Goal: Task Accomplishment & Management: Complete application form

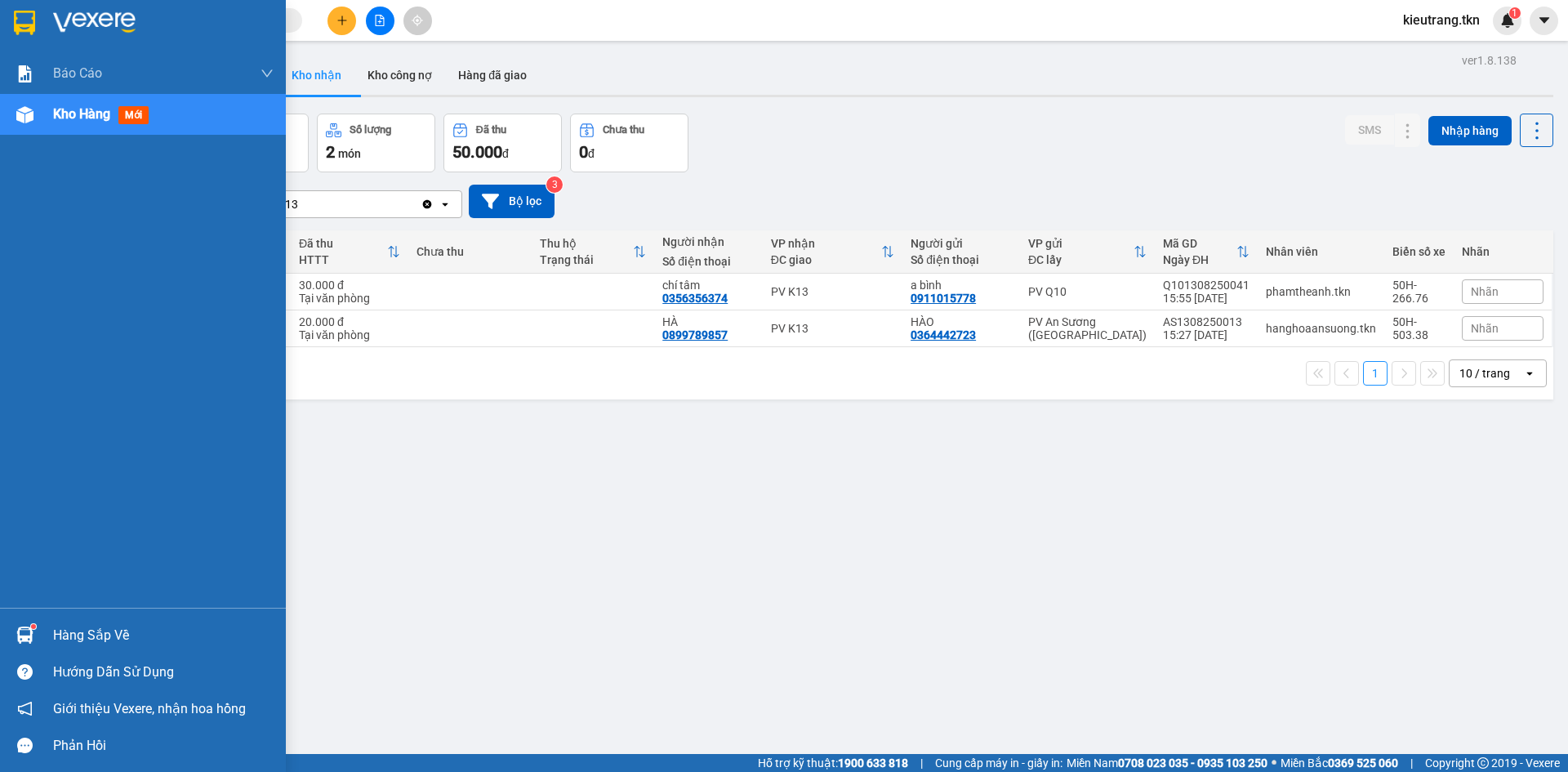
click at [47, 641] on div "Hàng sắp về" at bounding box center [143, 635] width 285 height 37
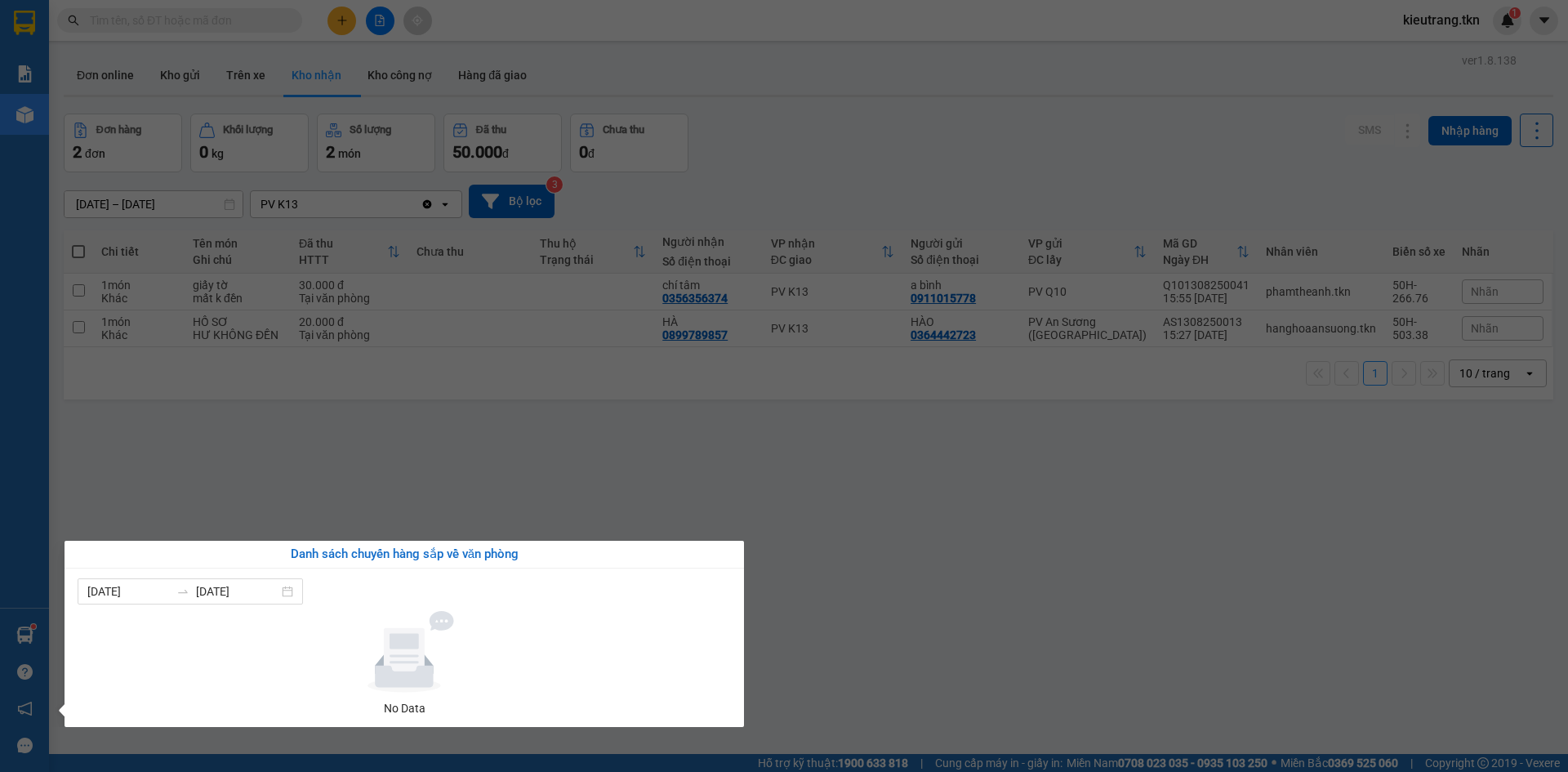
click at [479, 492] on section "Kết quả tìm kiếm ( 0 ) Bộ lọc No Data kieutrang.tkn 1 Báo cáo Mẫu 1: Báo cáo dò…" at bounding box center [784, 386] width 1568 height 772
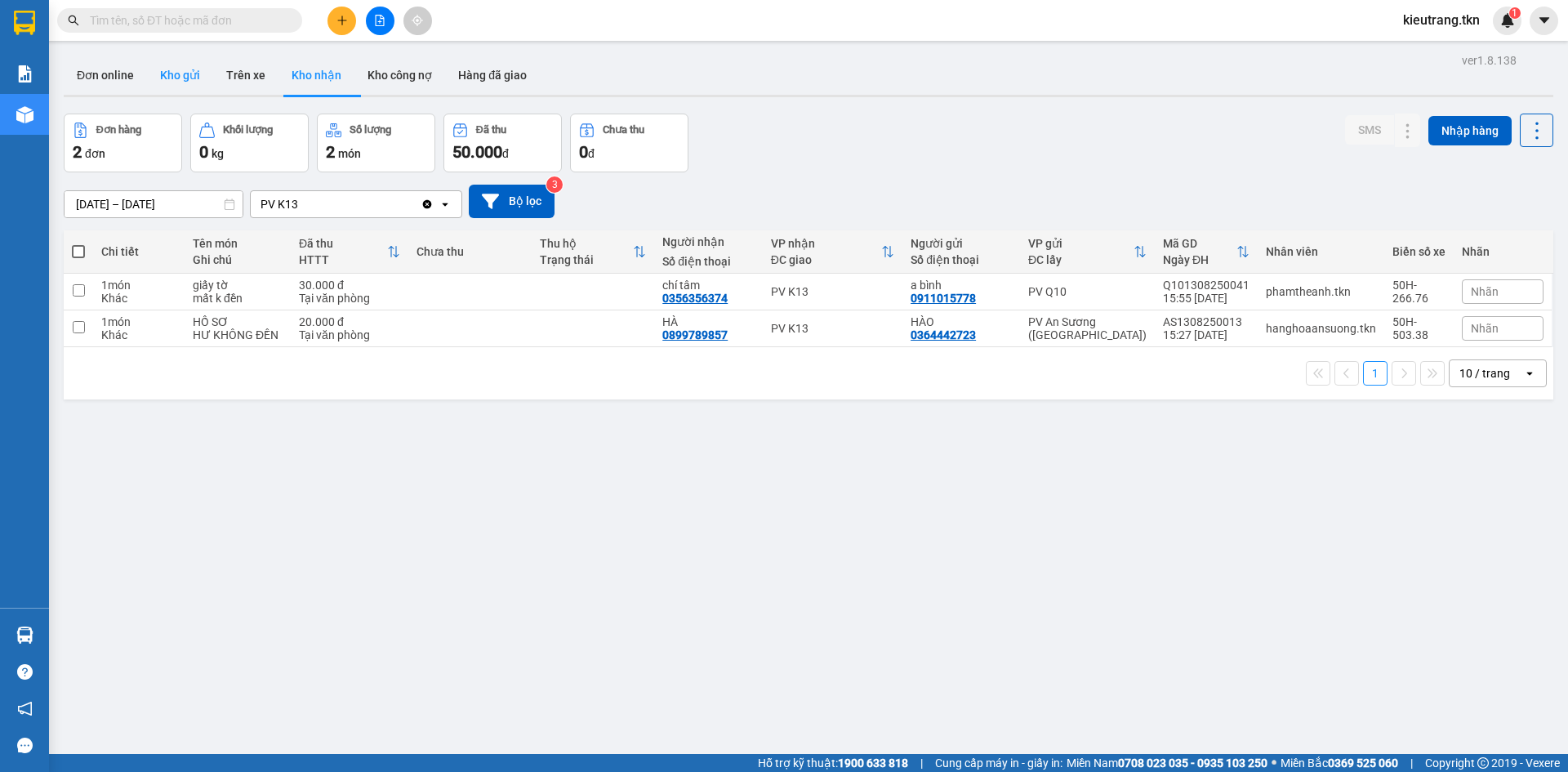
click at [187, 75] on button "Kho gửi" at bounding box center [180, 75] width 66 height 39
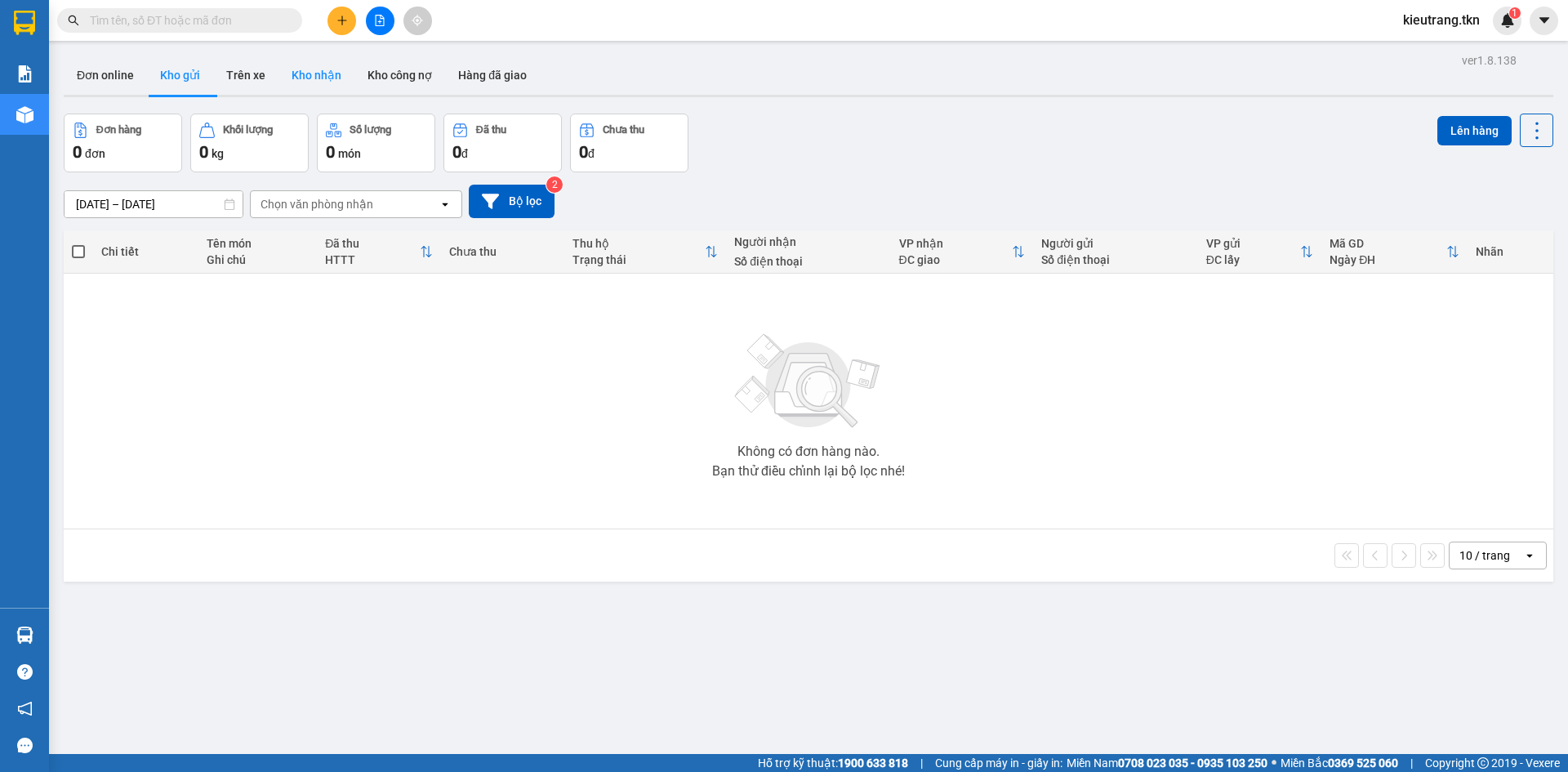
click at [326, 68] on button "Kho nhận" at bounding box center [317, 75] width 76 height 39
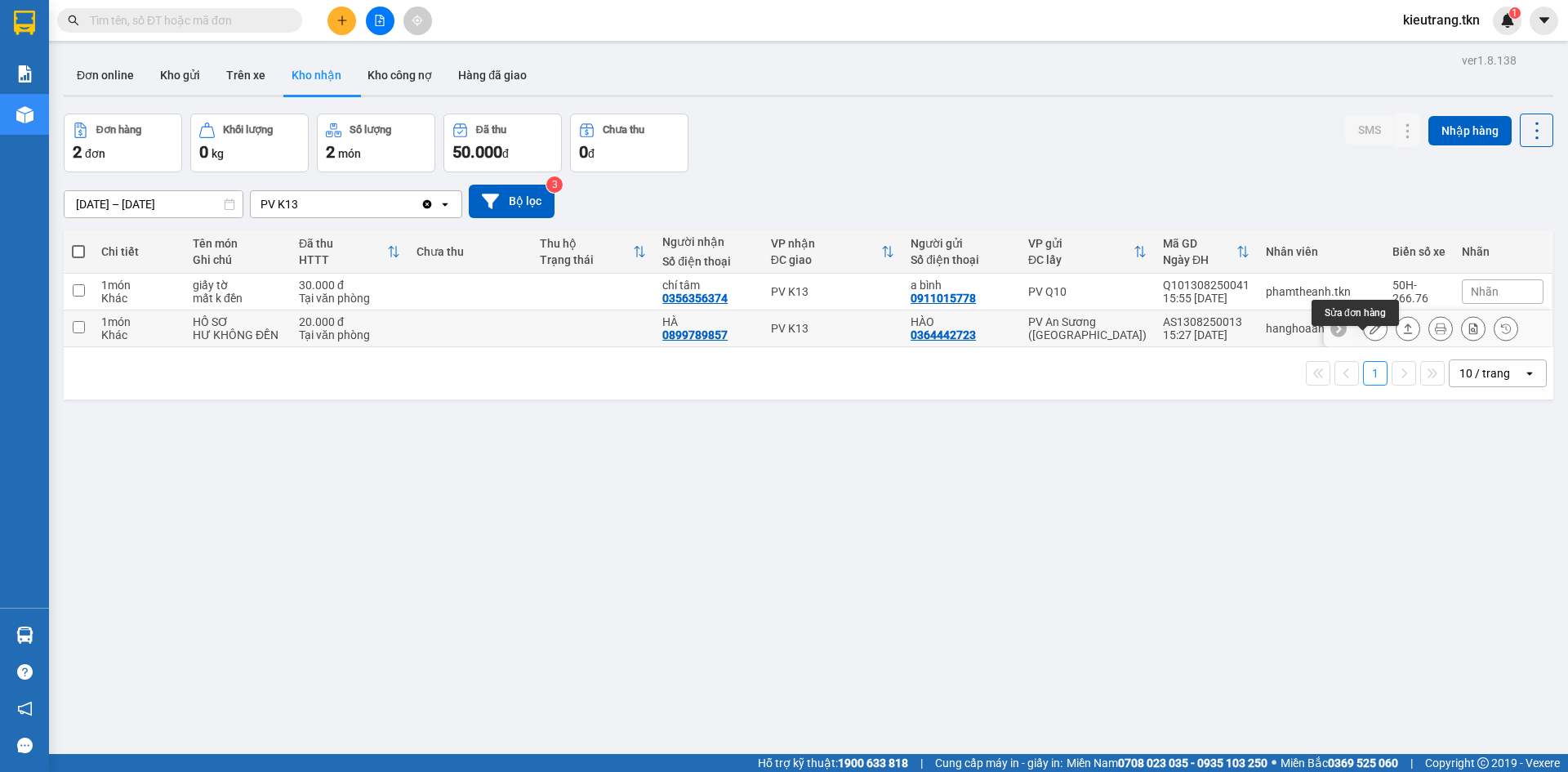
click at [1368, 343] on button at bounding box center [1376, 328] width 23 height 28
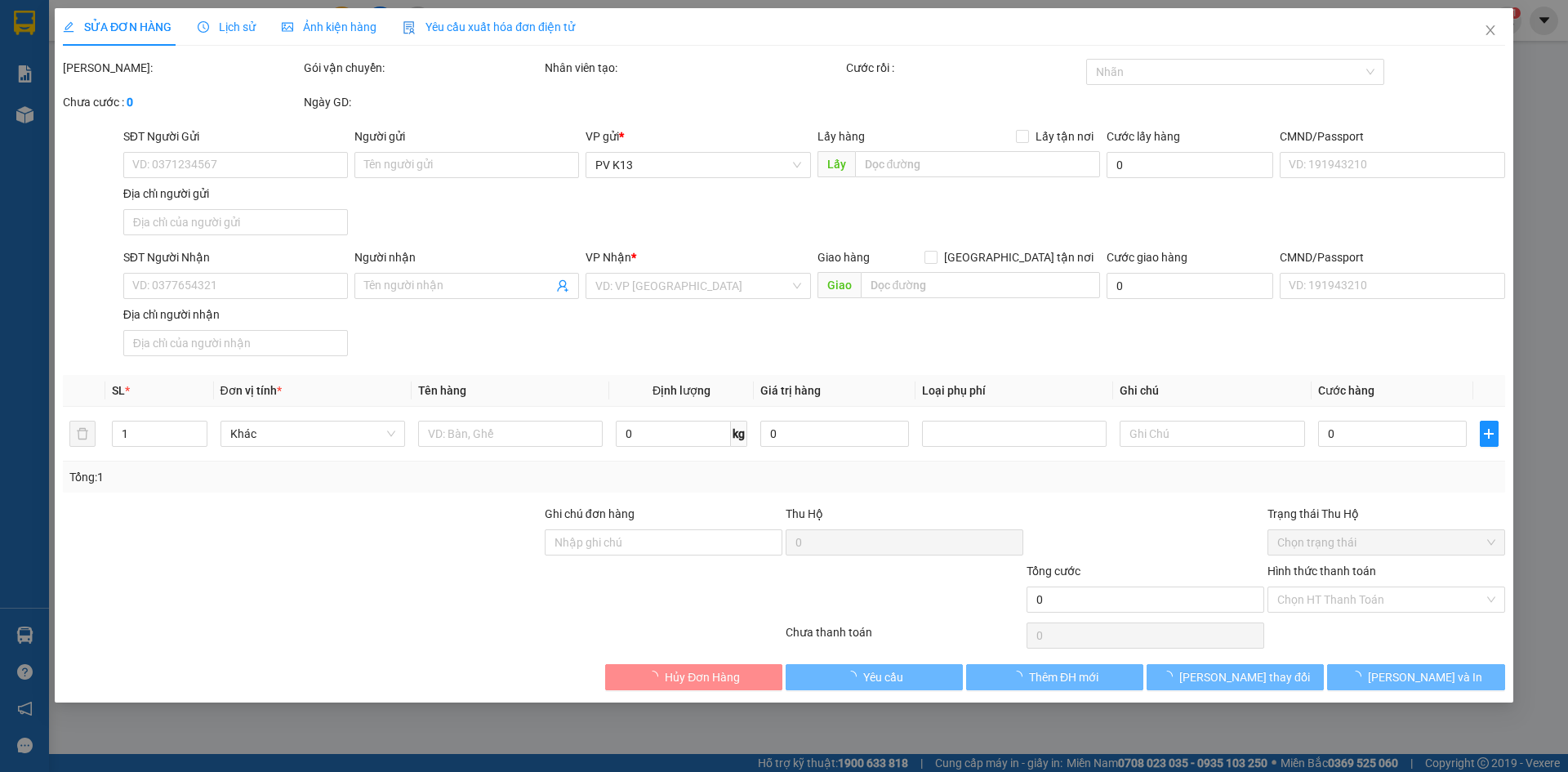
type input "0364442723"
type input "HÀO"
type input "0899789857"
type input "HÀ"
type input "20.000"
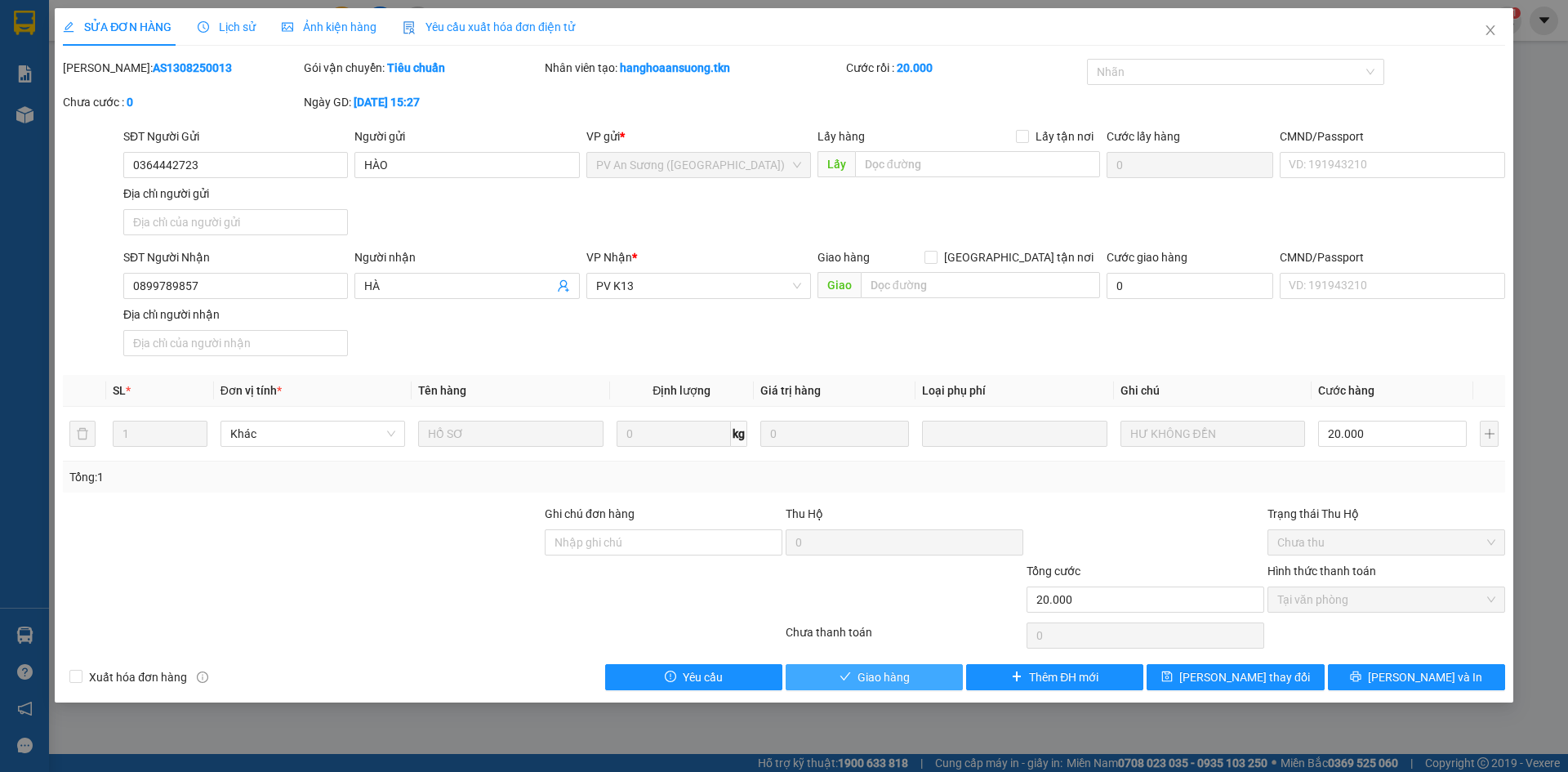
click at [831, 690] on button "Giao hàng" at bounding box center [874, 677] width 178 height 26
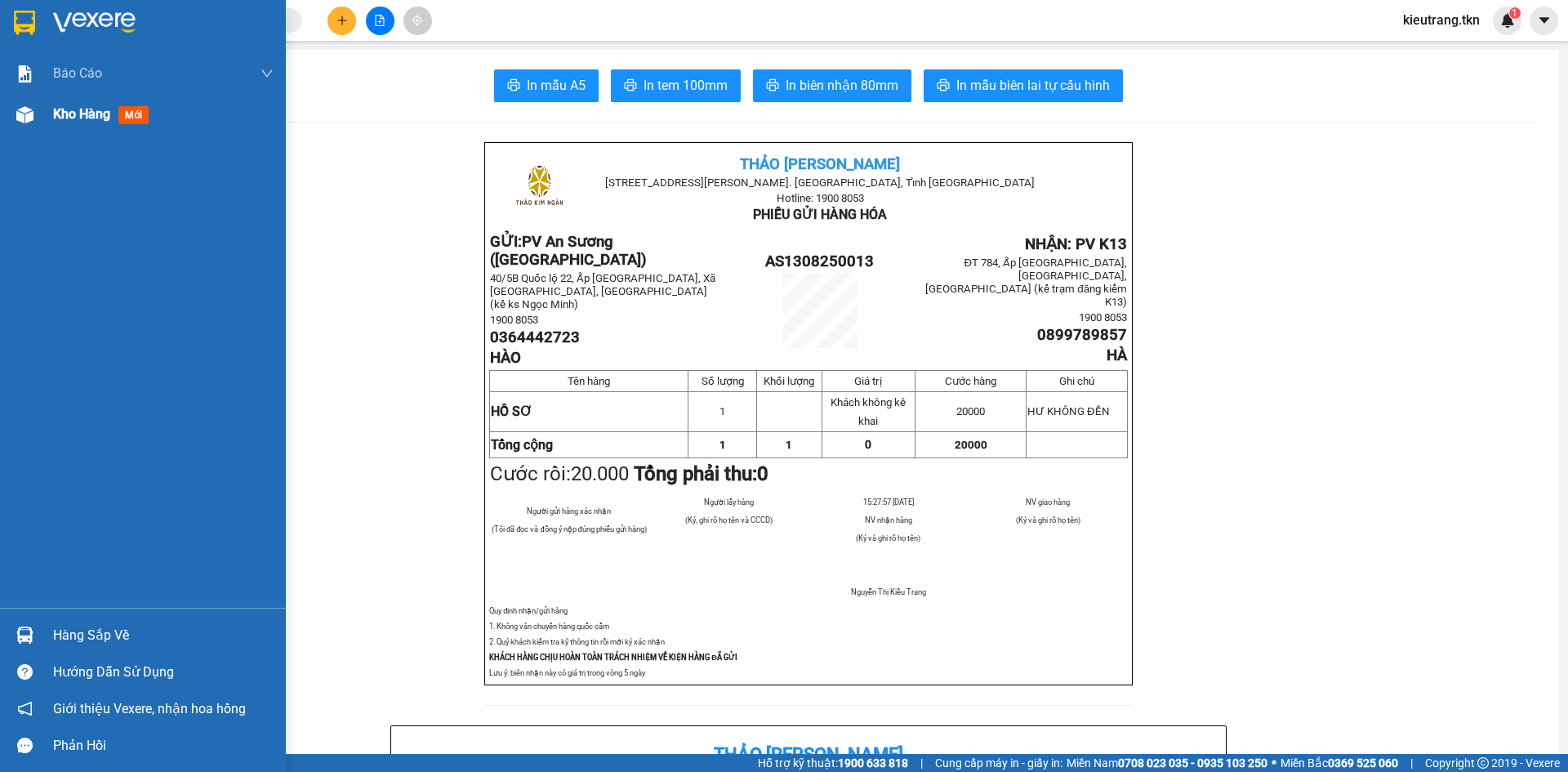
click at [84, 107] on span "Kho hàng" at bounding box center [82, 114] width 57 height 16
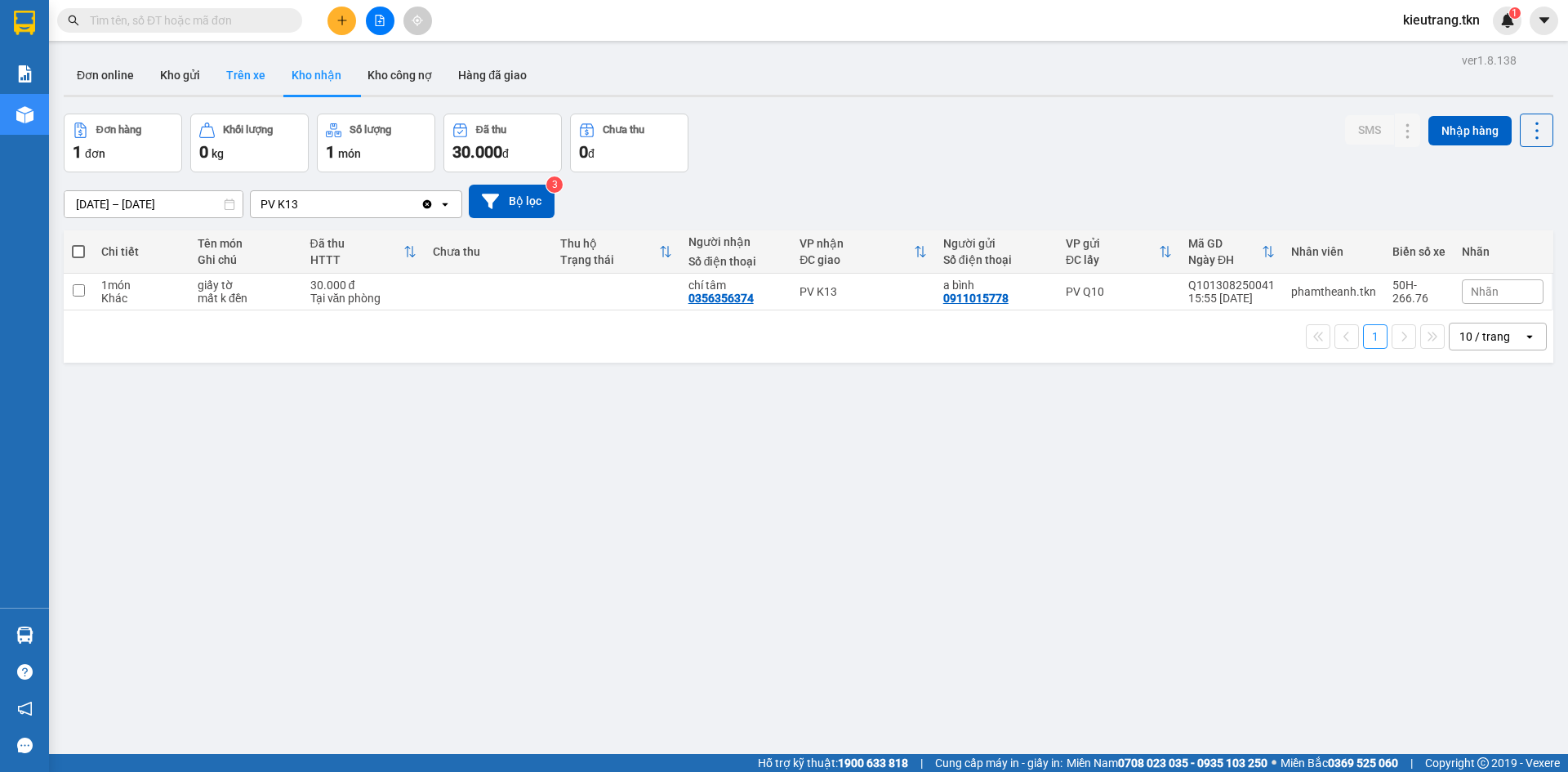
click at [242, 73] on button "Trên xe" at bounding box center [246, 75] width 65 height 39
type input "[DATE] – [DATE]"
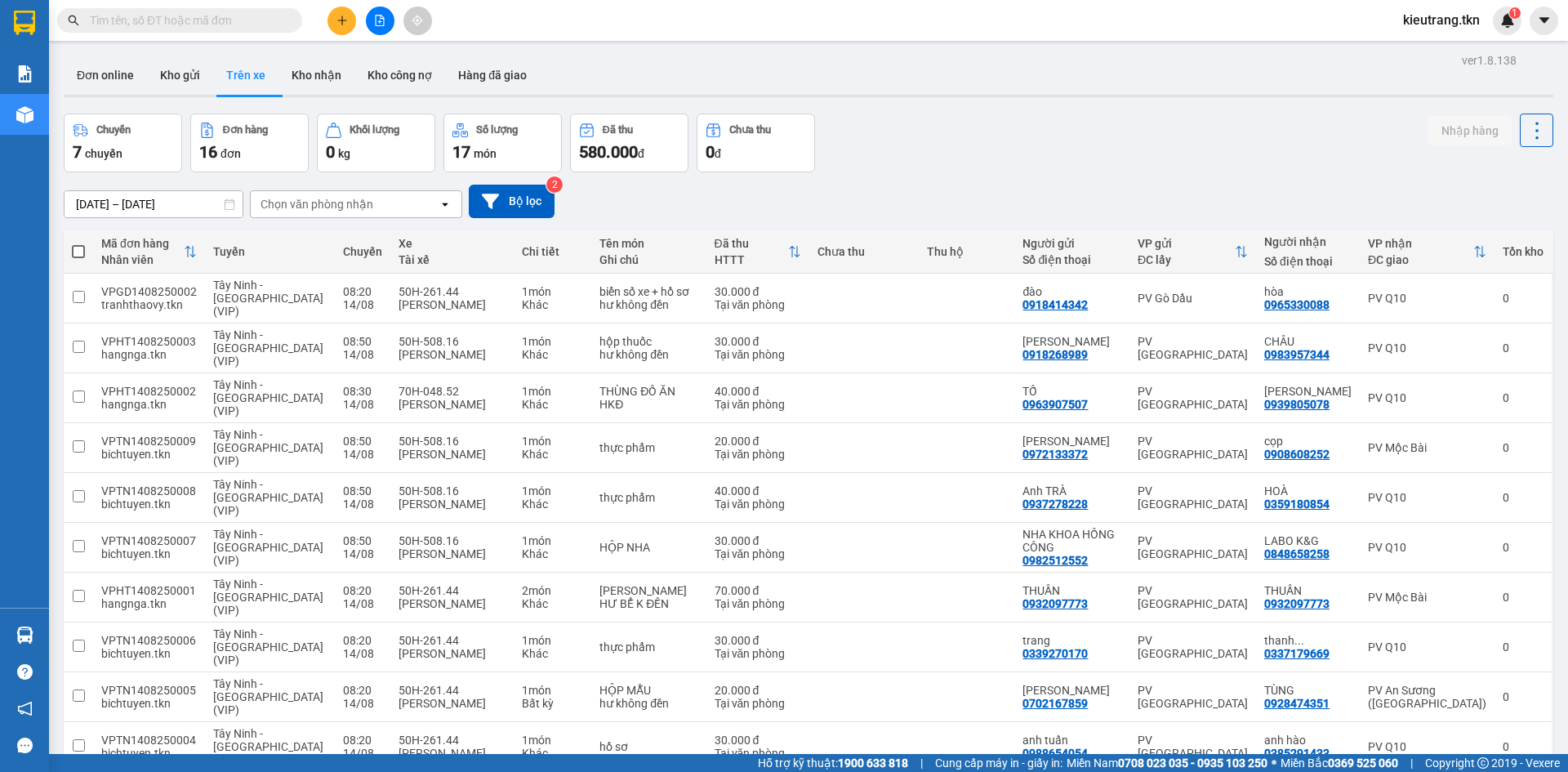
click at [175, 19] on input "text" at bounding box center [186, 20] width 193 height 18
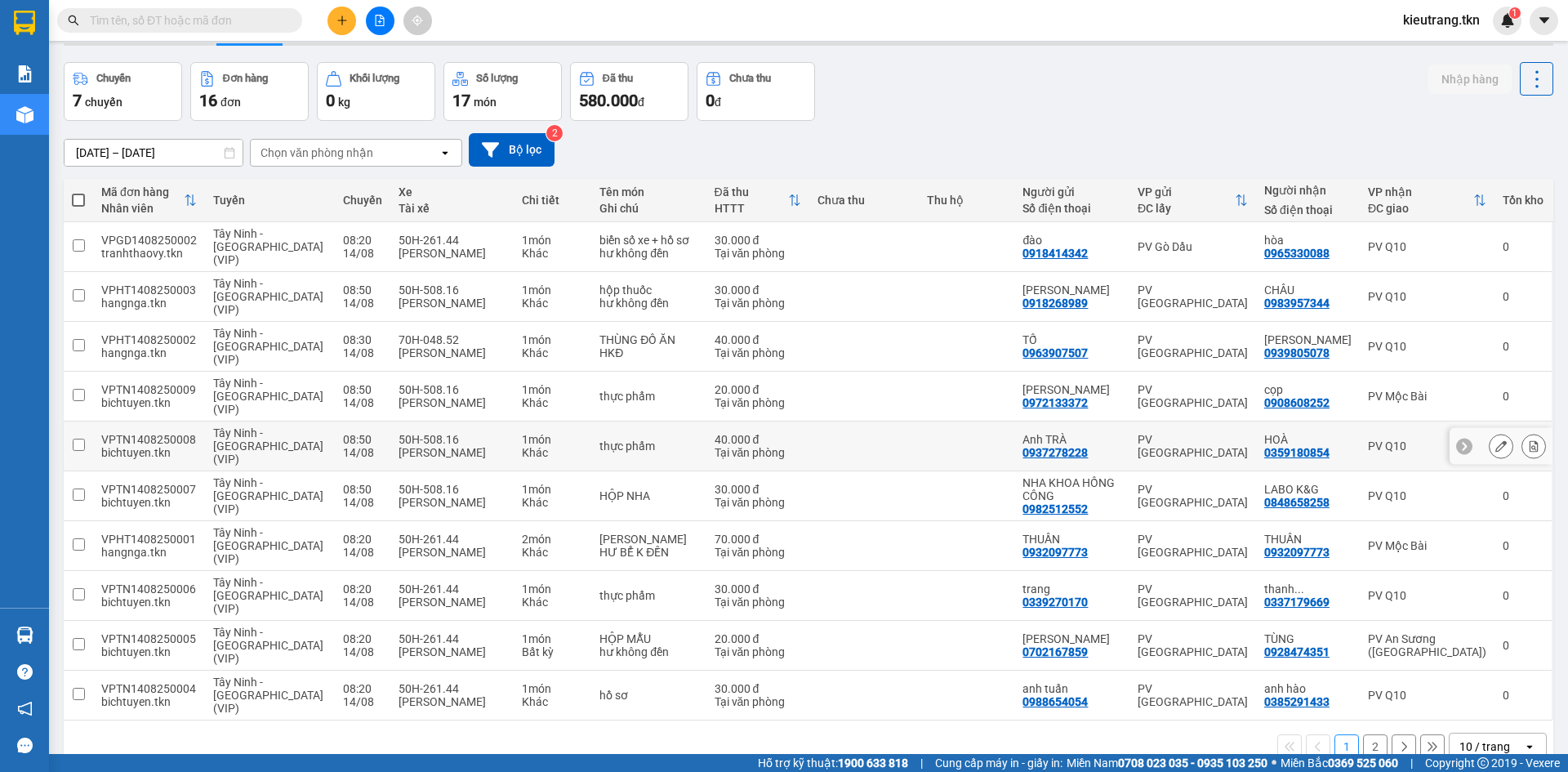
scroll to position [77, 0]
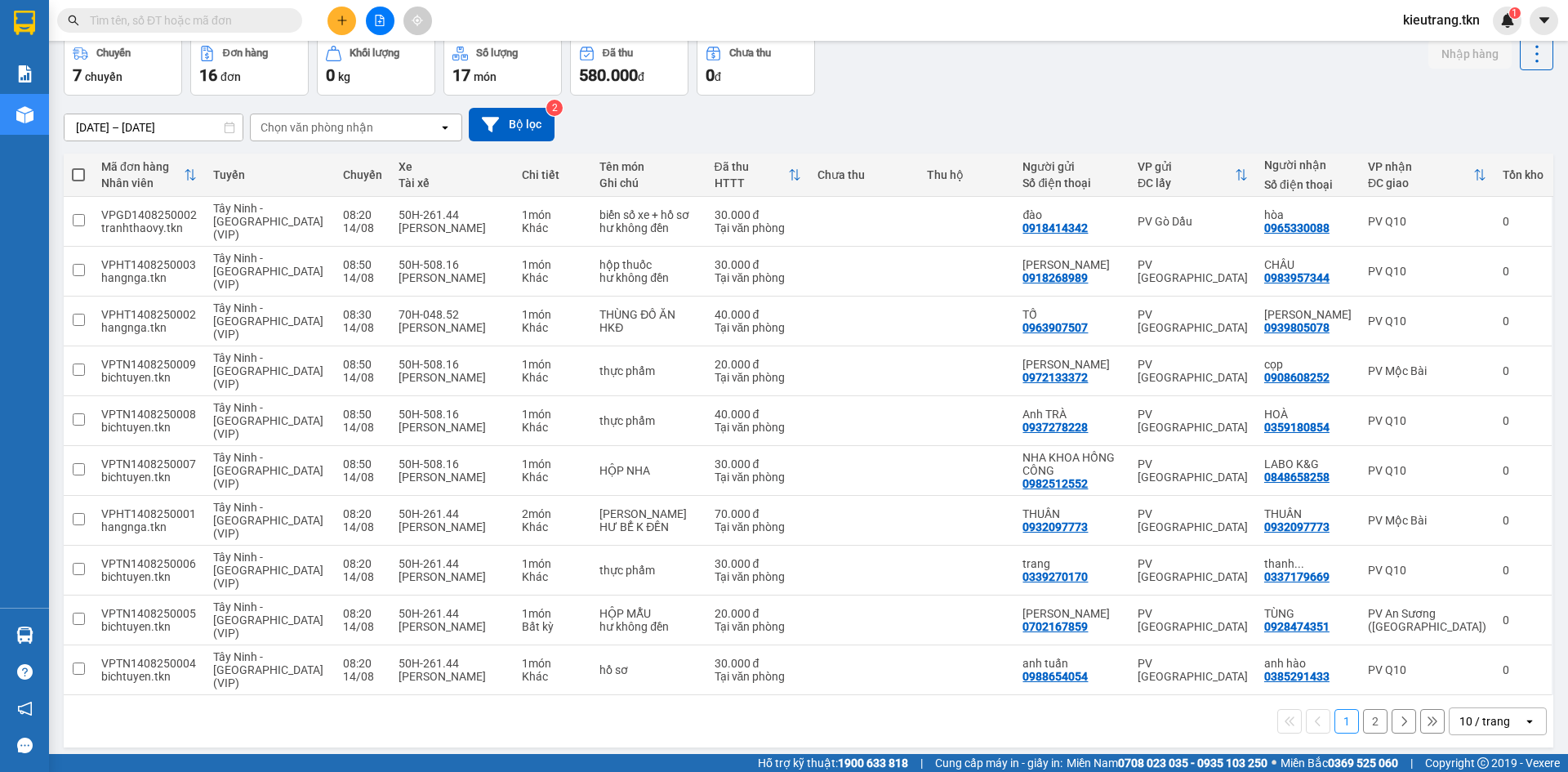
click at [1368, 709] on button "2" at bounding box center [1375, 721] width 24 height 24
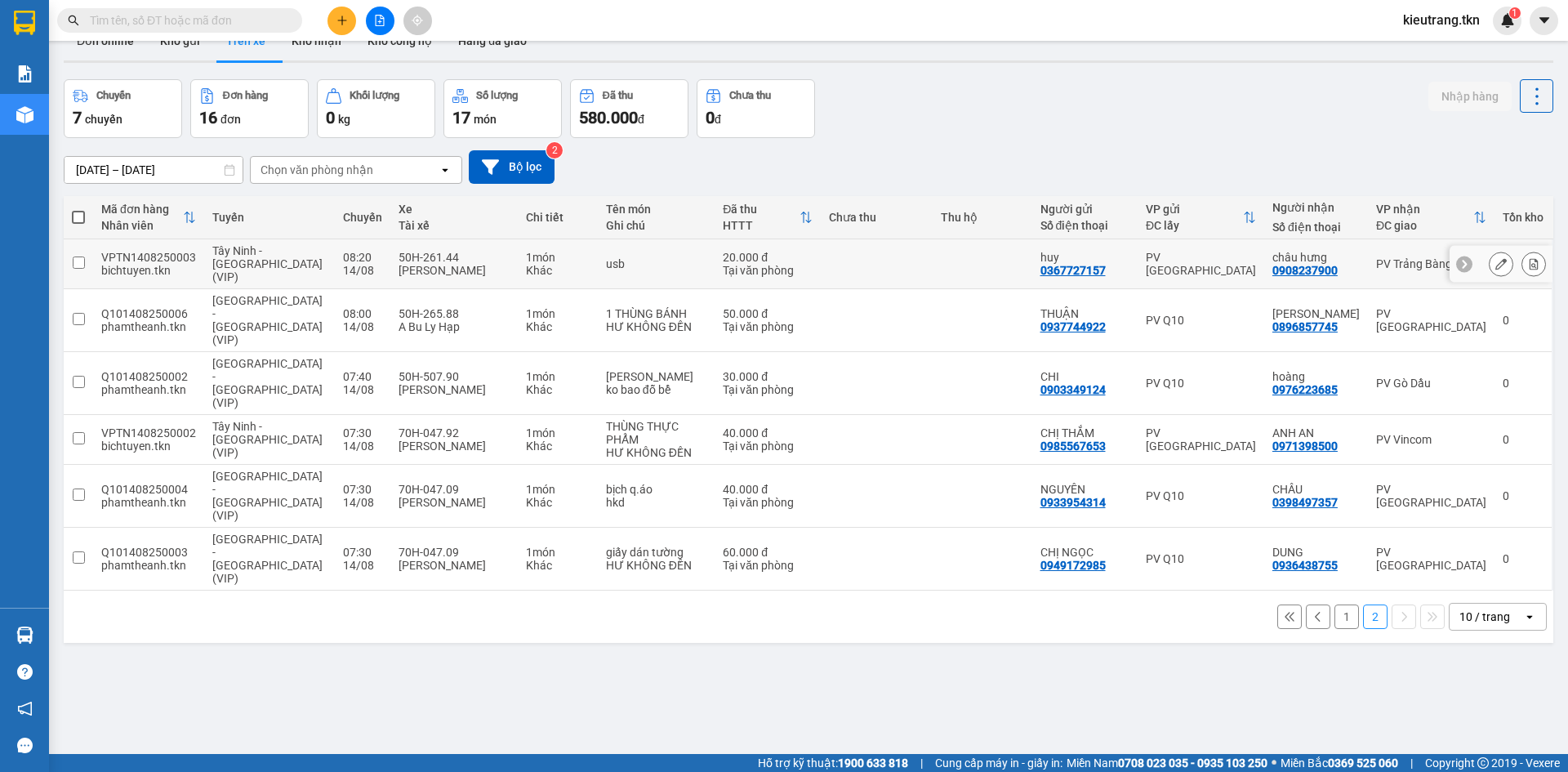
scroll to position [0, 0]
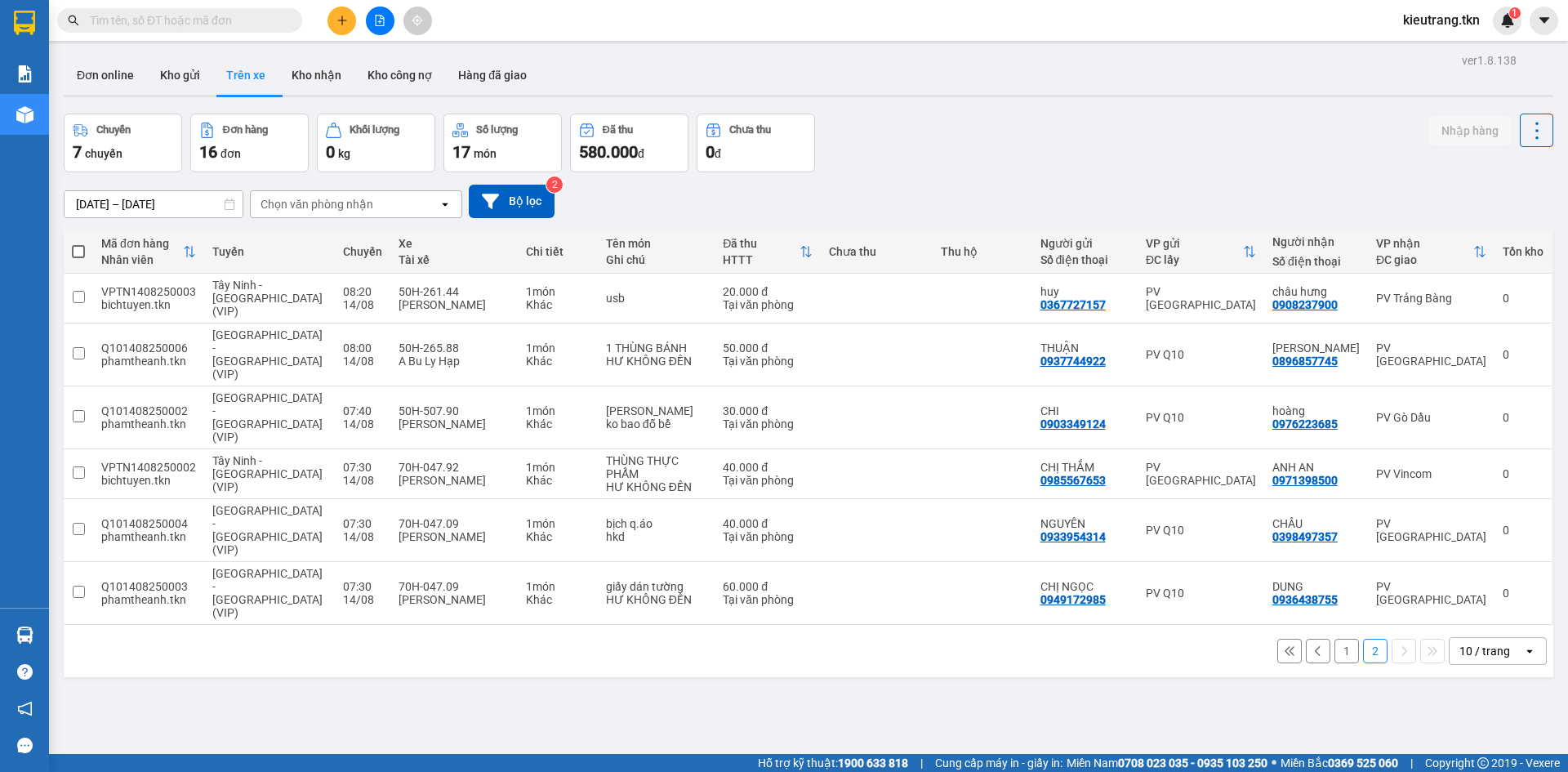
click at [1335, 639] on button "1" at bounding box center [1347, 651] width 24 height 24
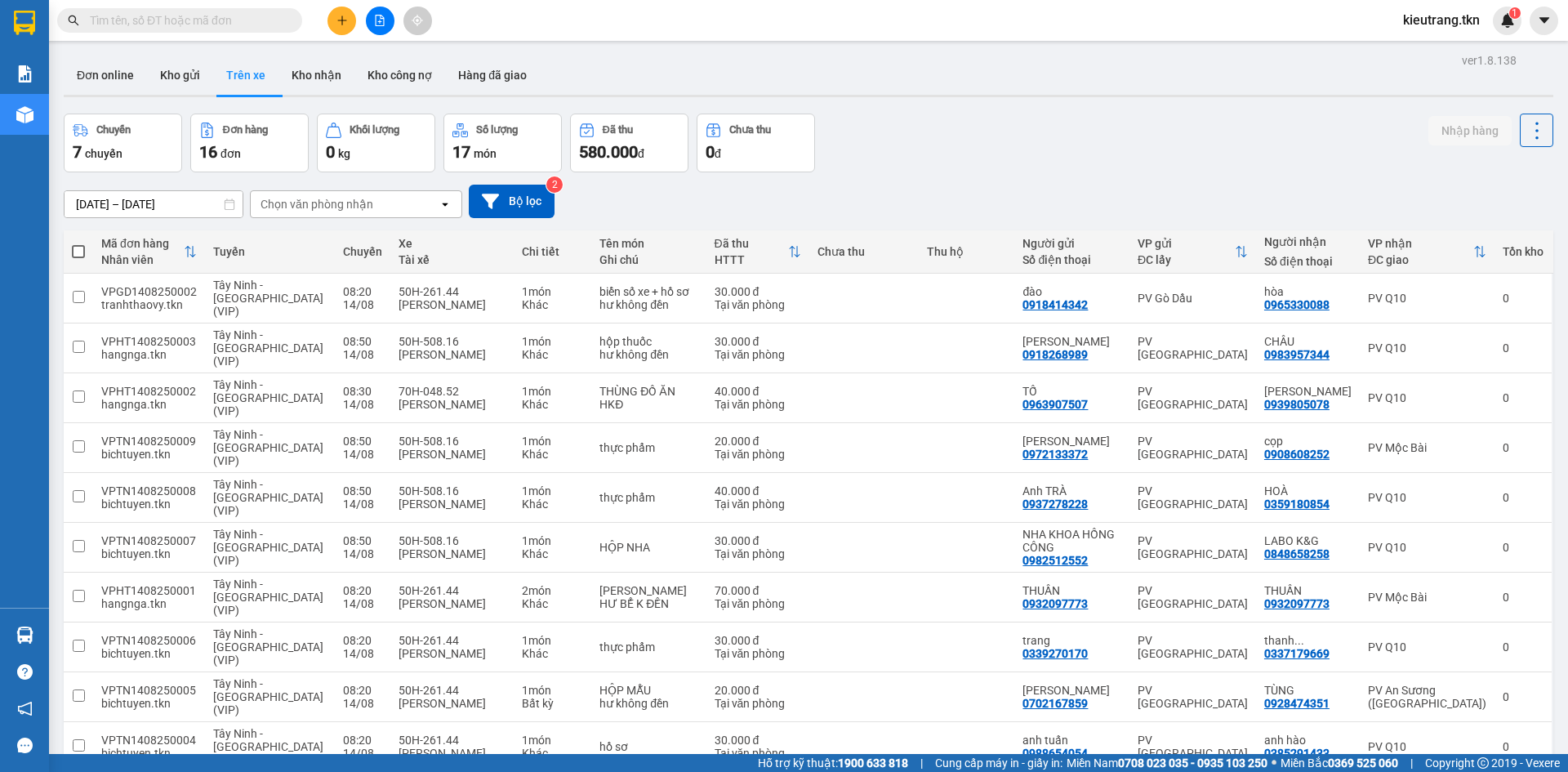
click at [254, 17] on input "text" at bounding box center [186, 20] width 193 height 18
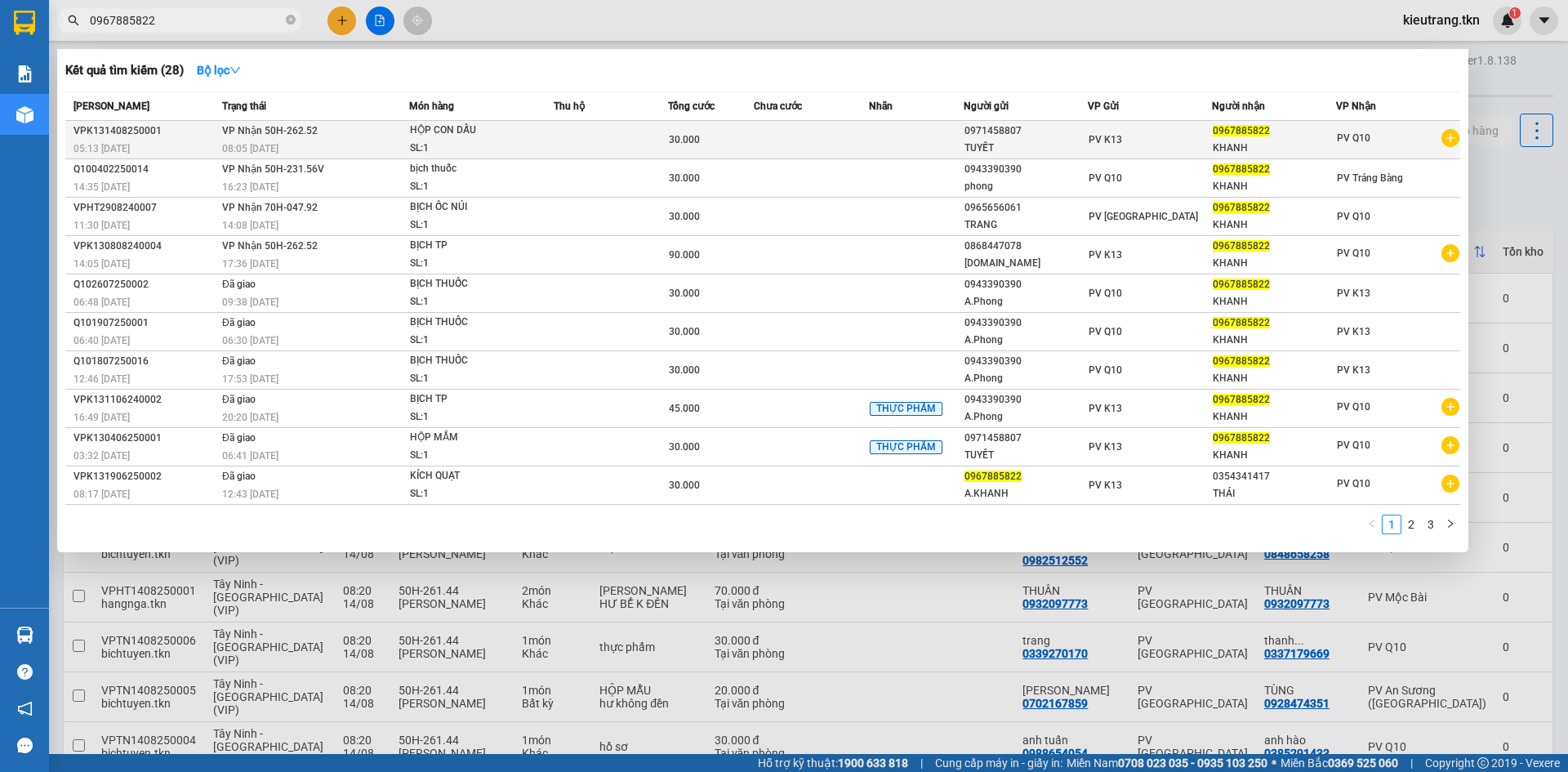
type input "0967885822"
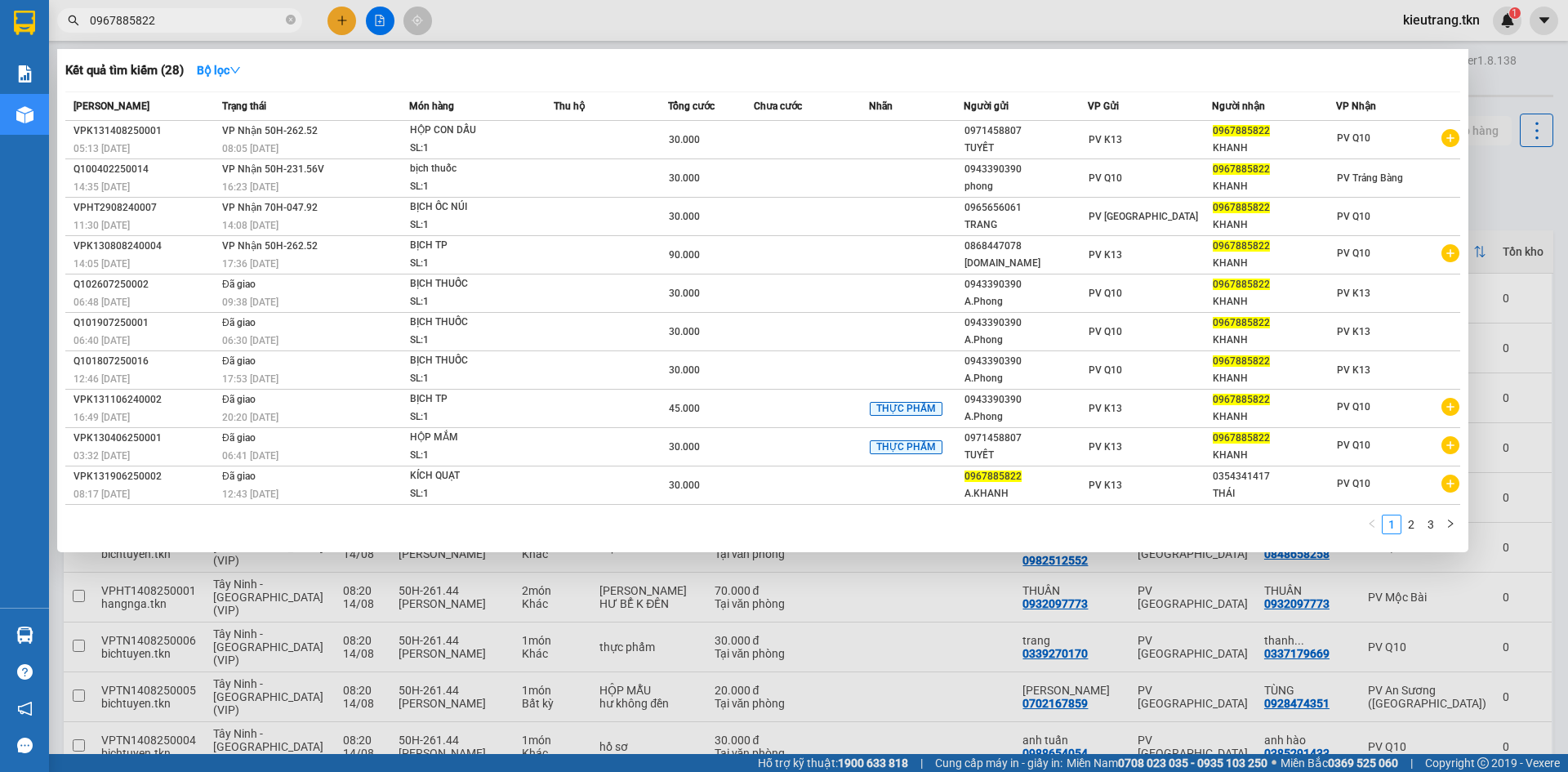
click at [337, 146] on div "08:05 [DATE]" at bounding box center [316, 149] width 186 height 18
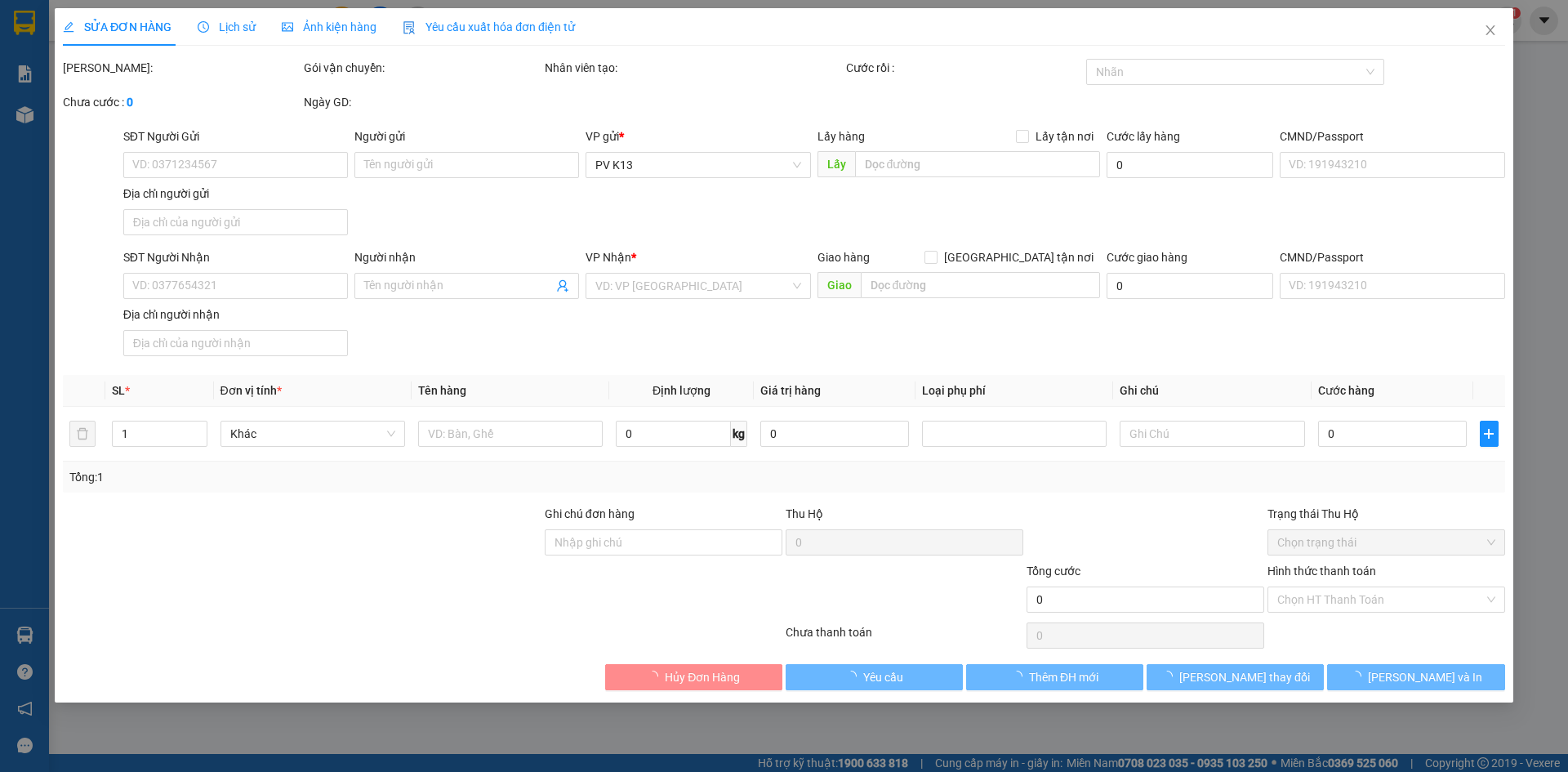
type input "0971458807"
type input "TUYẾT"
type input "0967885822"
type input "KHANH"
type input "30.000"
